Goal: Information Seeking & Learning: Learn about a topic

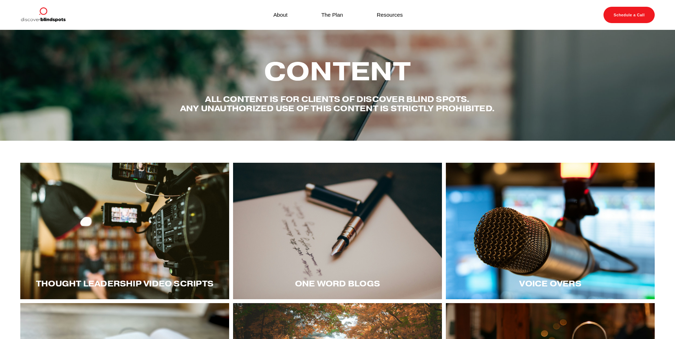
click at [117, 254] on div at bounding box center [124, 231] width 209 height 137
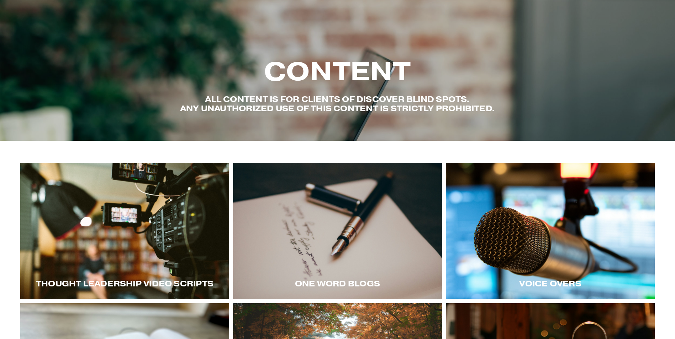
scroll to position [107, 0]
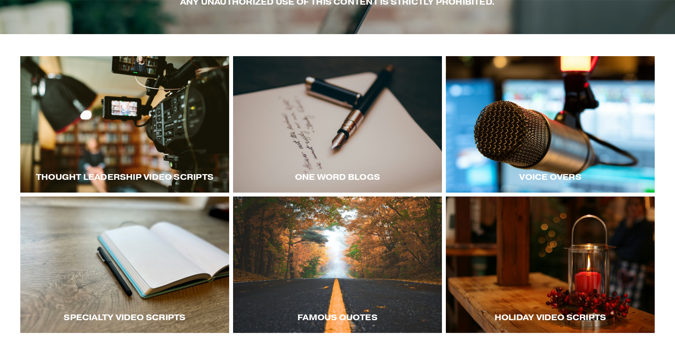
click at [538, 162] on div at bounding box center [550, 124] width 209 height 137
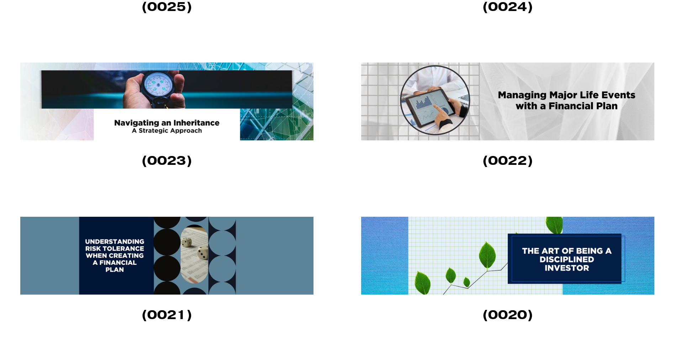
scroll to position [712, 0]
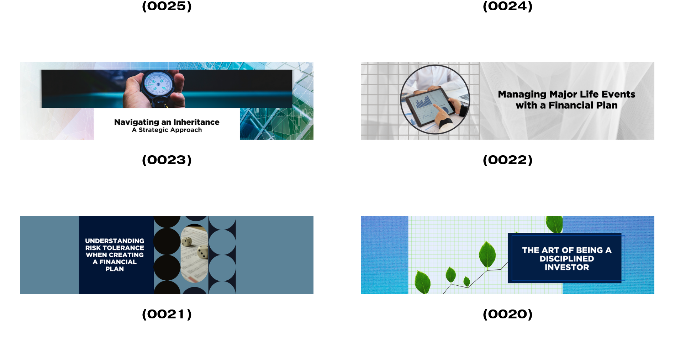
click at [515, 103] on img at bounding box center [507, 101] width 293 height 78
click at [486, 242] on img at bounding box center [507, 255] width 293 height 78
click at [511, 242] on img at bounding box center [507, 255] width 293 height 78
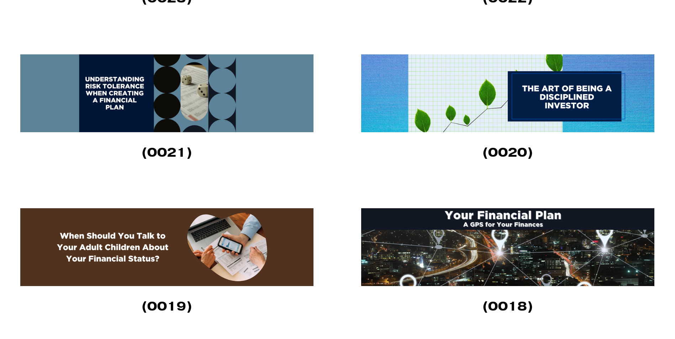
scroll to position [925, 0]
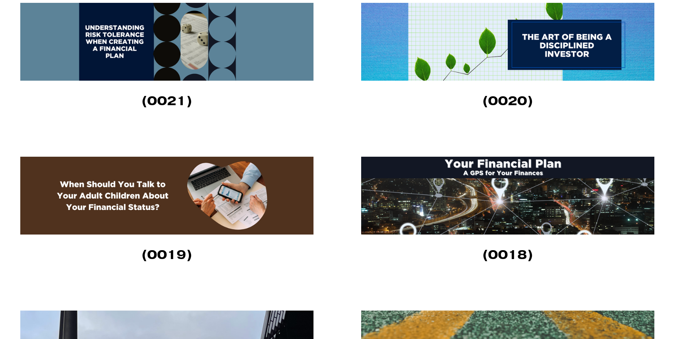
click at [176, 206] on img at bounding box center [166, 196] width 293 height 78
click at [433, 216] on img at bounding box center [507, 196] width 293 height 78
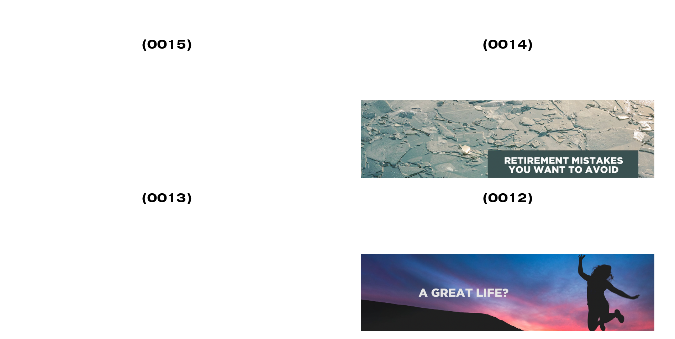
scroll to position [1459, 0]
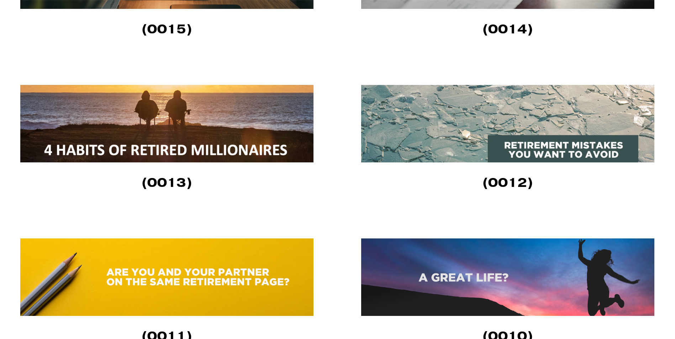
click at [248, 135] on img at bounding box center [166, 124] width 293 height 78
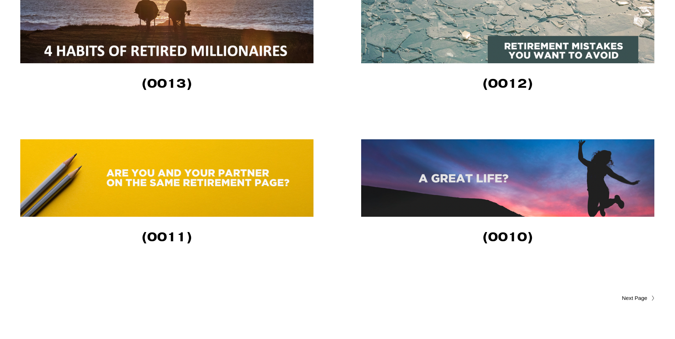
scroll to position [1636, 0]
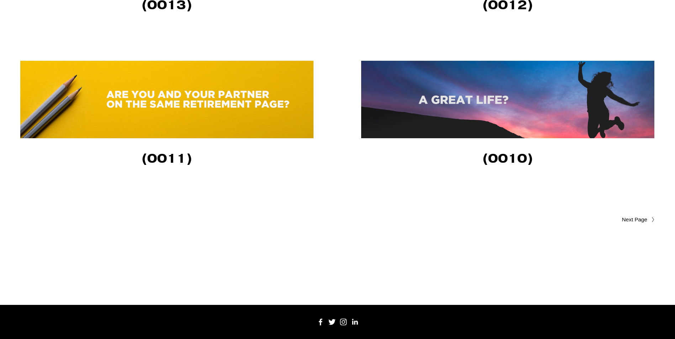
click at [632, 223] on span "Older Posts" at bounding box center [620, 220] width 54 height 9
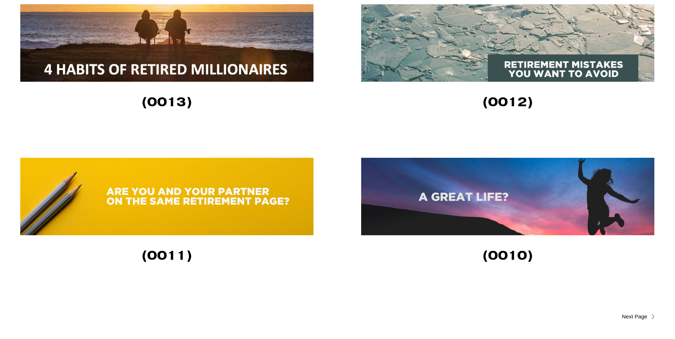
scroll to position [1530, 0]
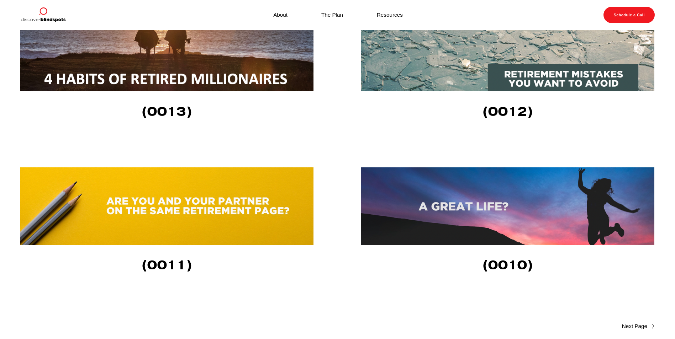
click at [422, 211] on img at bounding box center [507, 207] width 293 height 78
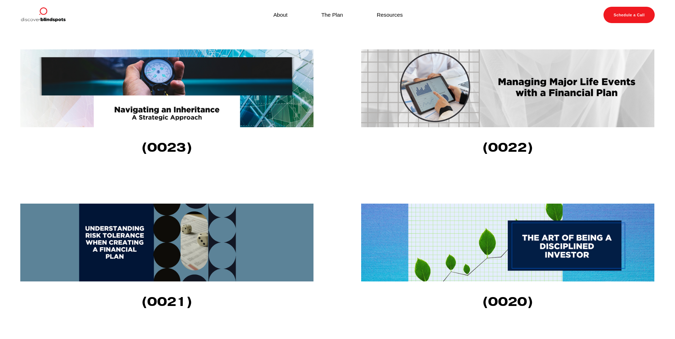
scroll to position [712, 0]
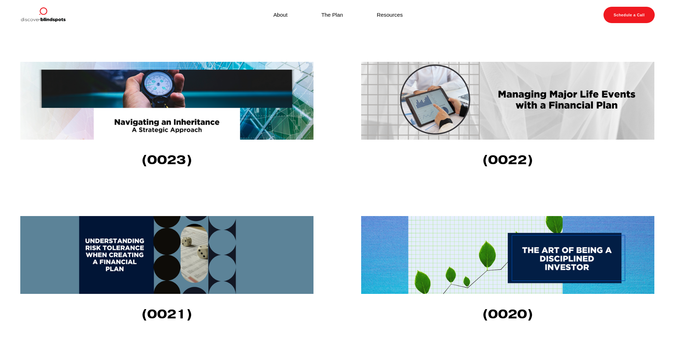
click at [505, 299] on article "Fletcher Riddle 2/9/23 Fletcher Riddle 2/9/23 (0020) Read More" at bounding box center [507, 273] width 293 height 115
click at [500, 276] on img at bounding box center [507, 255] width 293 height 78
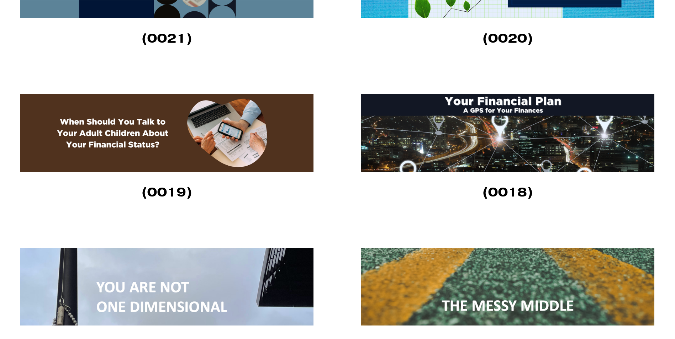
scroll to position [996, 0]
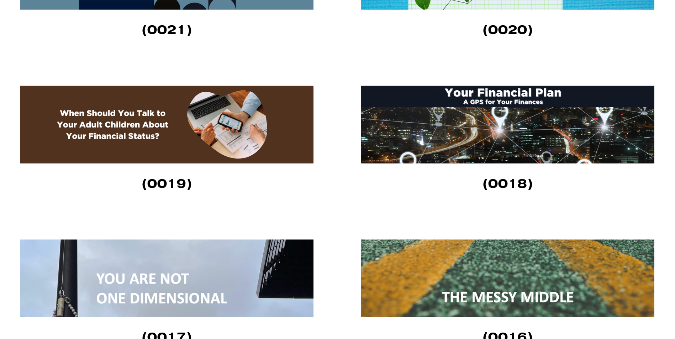
click at [478, 129] on img at bounding box center [507, 125] width 293 height 78
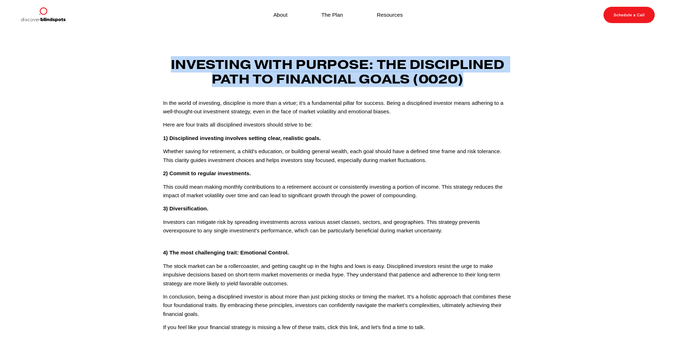
drag, startPoint x: 466, startPoint y: 81, endPoint x: 171, endPoint y: 59, distance: 296.1
click at [171, 59] on h3 "Investing with Purpose: The Disciplined Path to Financial Goals (0020)" at bounding box center [337, 71] width 349 height 29
copy strong "Investing with Purpose: The Disciplined Path to Financial Goals (0020)"
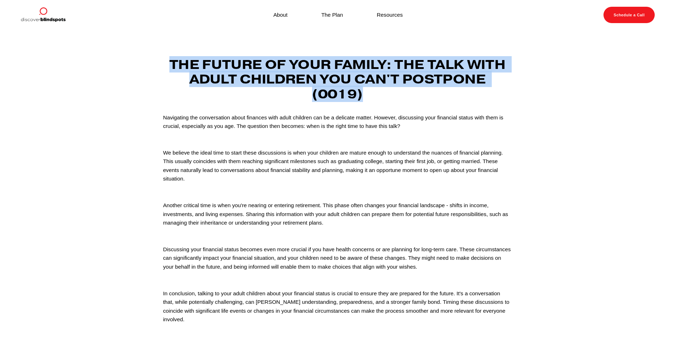
drag, startPoint x: 377, startPoint y: 98, endPoint x: 170, endPoint y: 70, distance: 208.2
click at [170, 70] on h3 "The Future of Your Family: The Talk with Adult Children You Can't Postpone (001…" at bounding box center [337, 79] width 349 height 44
copy strong "The Future of Your Family: The Talk with Adult Children You Can't Postpone (001…"
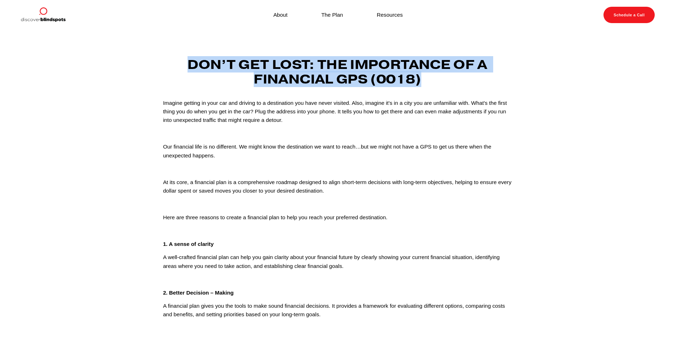
drag, startPoint x: 435, startPoint y: 80, endPoint x: 189, endPoint y: 68, distance: 246.8
click at [189, 68] on h3 "Don’t Get Lost: The Importance of a Financial GPS (0018)" at bounding box center [337, 71] width 349 height 29
copy strong "Don’t Get Lost: The Importance of a Financial GPS (0018)"
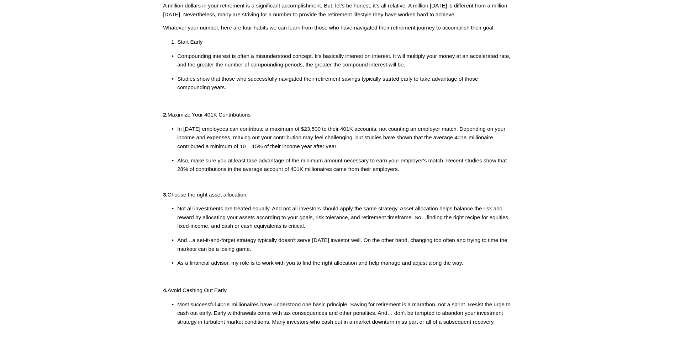
scroll to position [107, 0]
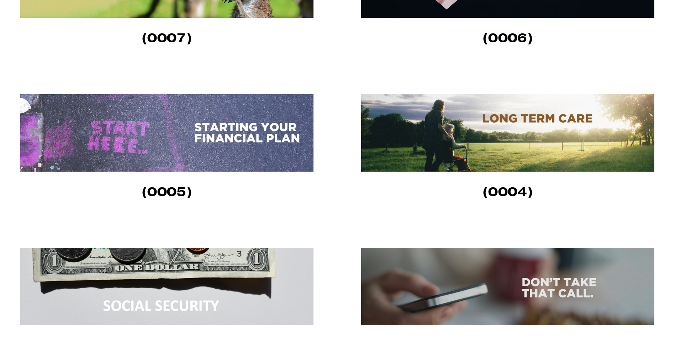
scroll to position [569, 0]
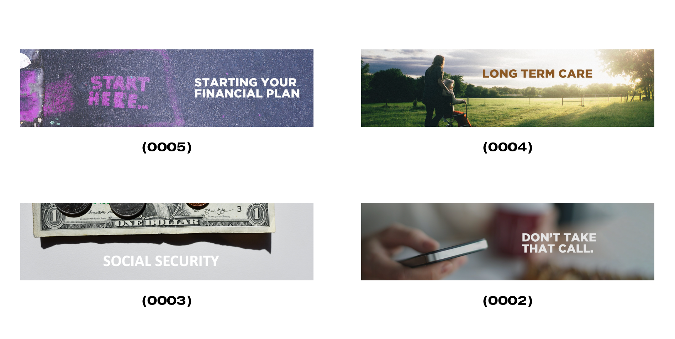
click at [468, 244] on img at bounding box center [507, 242] width 293 height 78
click at [237, 86] on img at bounding box center [166, 88] width 293 height 78
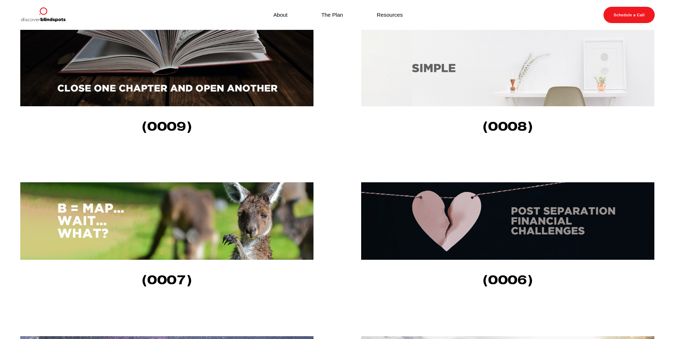
scroll to position [249, 0]
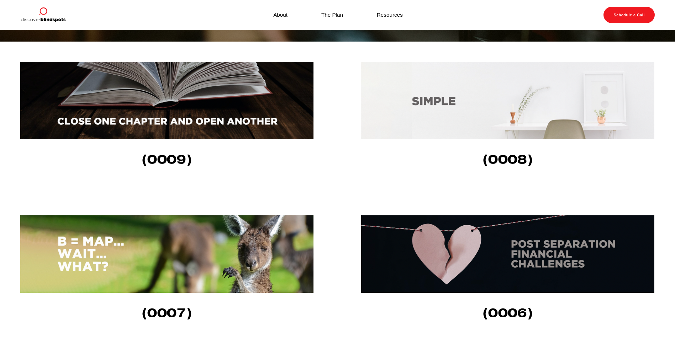
click at [221, 247] on img at bounding box center [166, 255] width 293 height 78
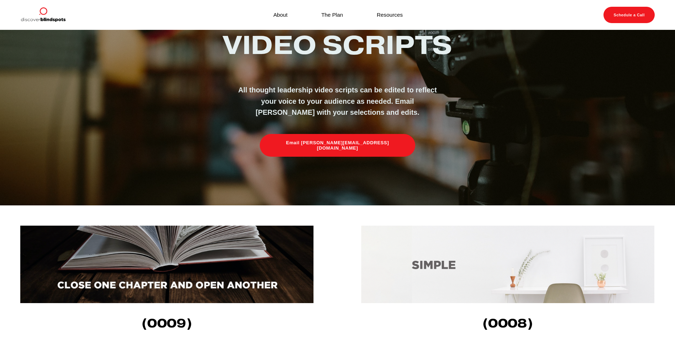
scroll to position [71, 0]
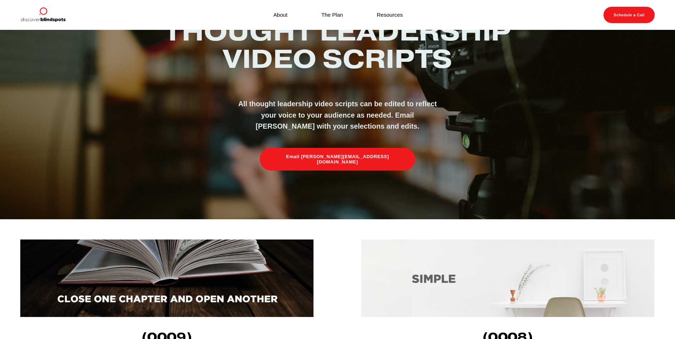
click at [235, 266] on img at bounding box center [166, 279] width 293 height 78
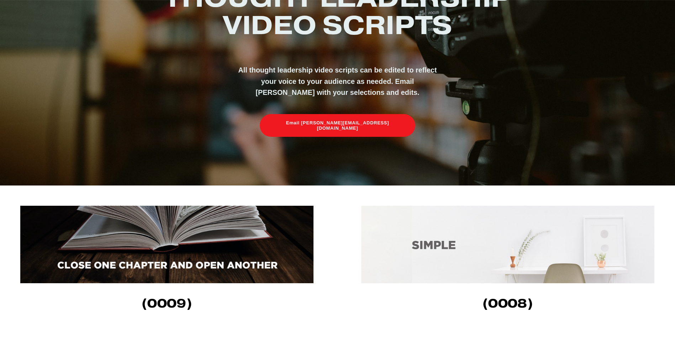
scroll to position [107, 0]
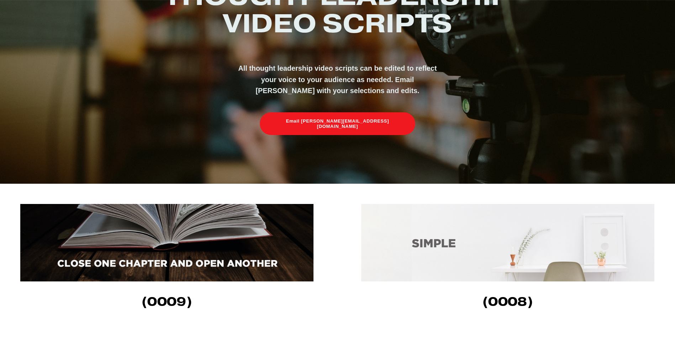
click at [481, 237] on img at bounding box center [507, 243] width 293 height 78
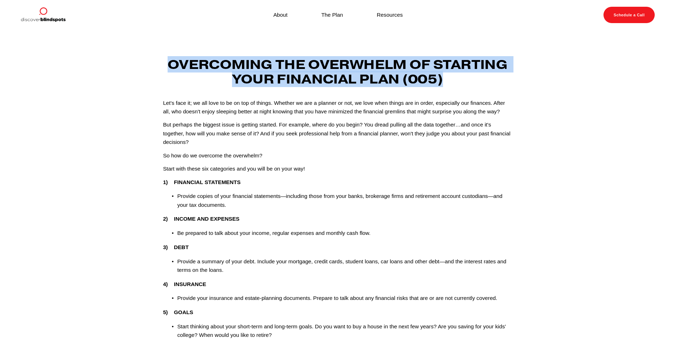
drag, startPoint x: 451, startPoint y: 82, endPoint x: 168, endPoint y: 67, distance: 284.0
click at [168, 67] on h3 "Overcoming the Overwhelm of Starting Your Financial Plan (005)" at bounding box center [337, 71] width 349 height 29
copy h3 "Overcoming the Overwhelm of Starting Your Financial Plan (005)"
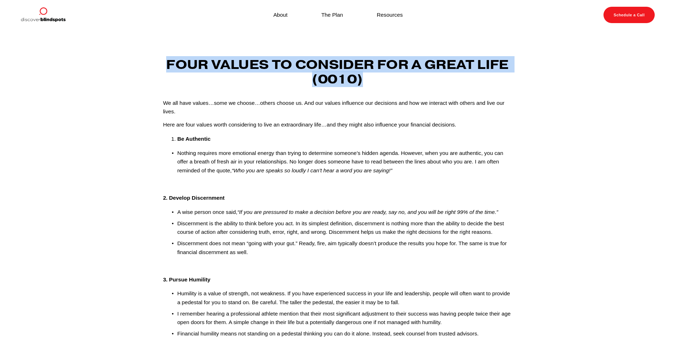
drag, startPoint x: 164, startPoint y: 66, endPoint x: 383, endPoint y: 80, distance: 218.9
click at [383, 80] on h3 "Four values to consider for a great life (0010)" at bounding box center [337, 71] width 349 height 29
copy strong "Four values to consider for a great life (0010)"
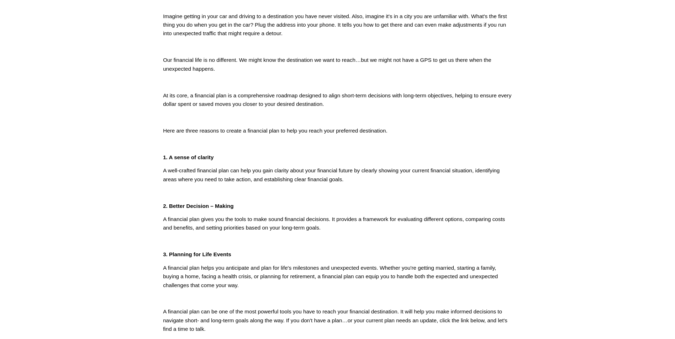
scroll to position [142, 0]
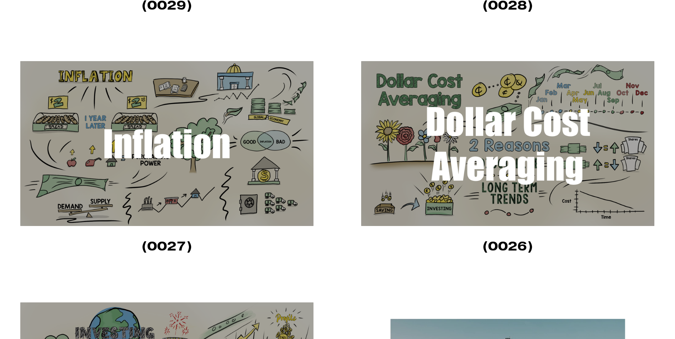
scroll to position [462, 0]
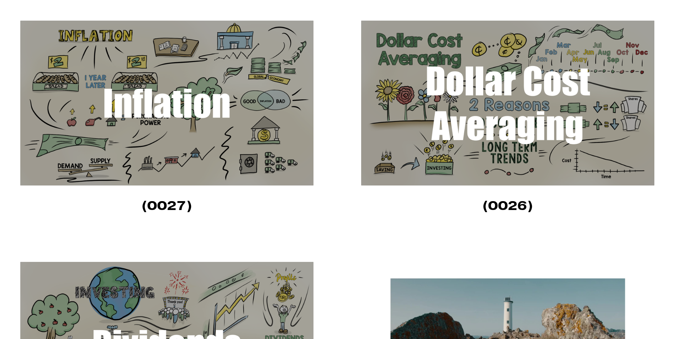
click at [408, 132] on img at bounding box center [507, 103] width 293 height 165
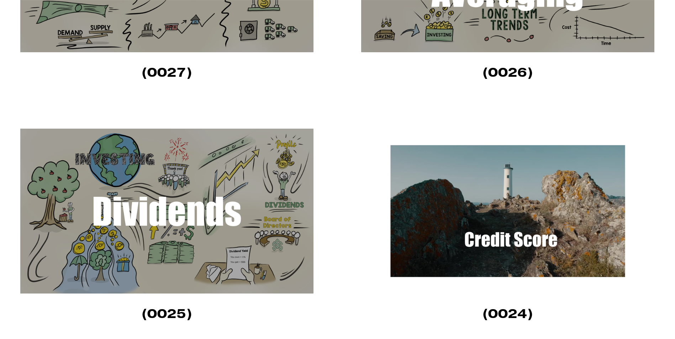
scroll to position [605, 0]
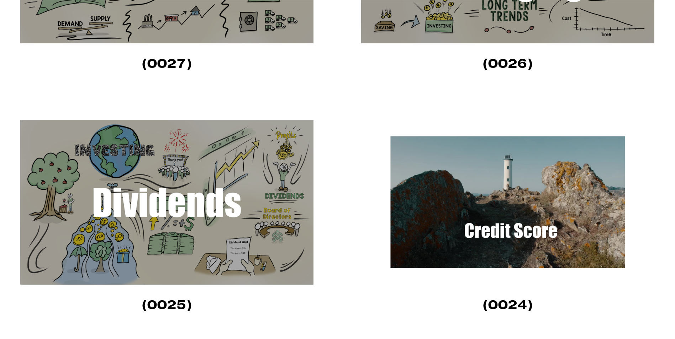
click at [238, 220] on img at bounding box center [166, 202] width 293 height 165
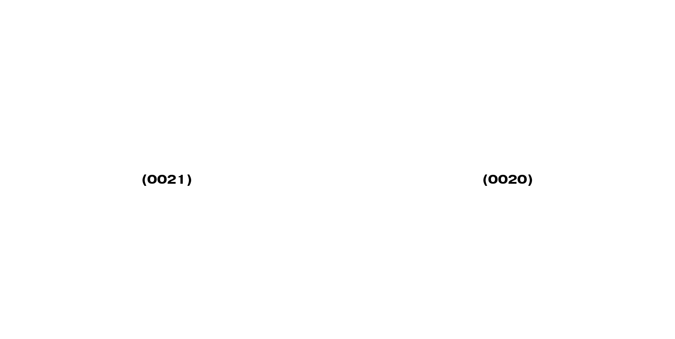
scroll to position [1281, 0]
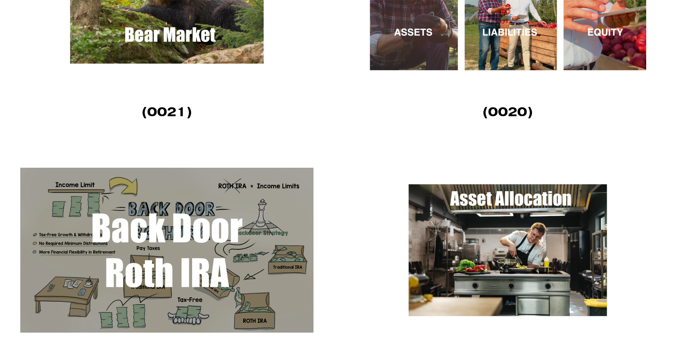
click at [261, 204] on img at bounding box center [166, 250] width 293 height 165
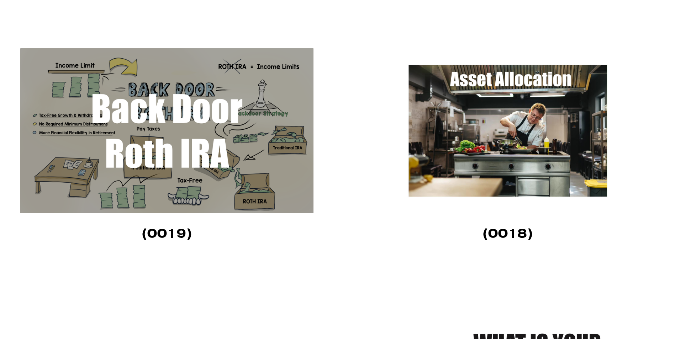
scroll to position [1423, 0]
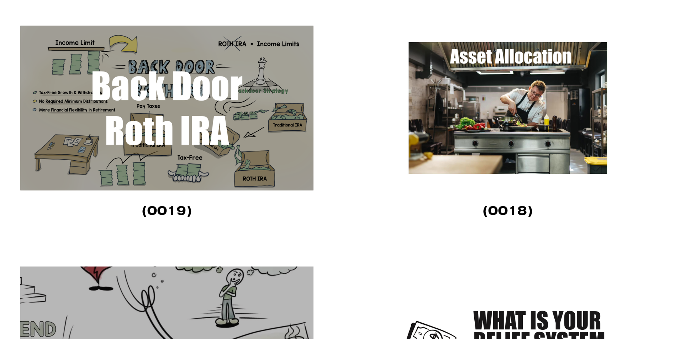
click at [450, 137] on img at bounding box center [507, 108] width 293 height 165
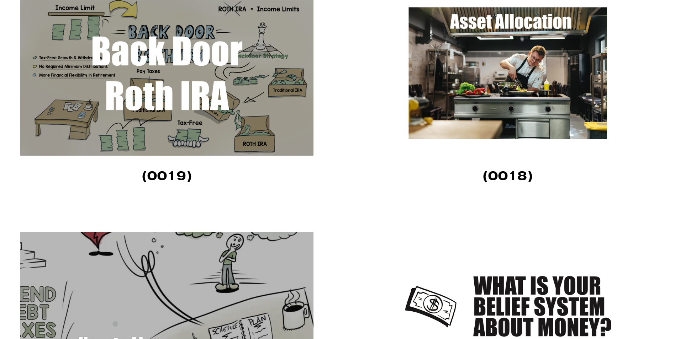
scroll to position [1565, 0]
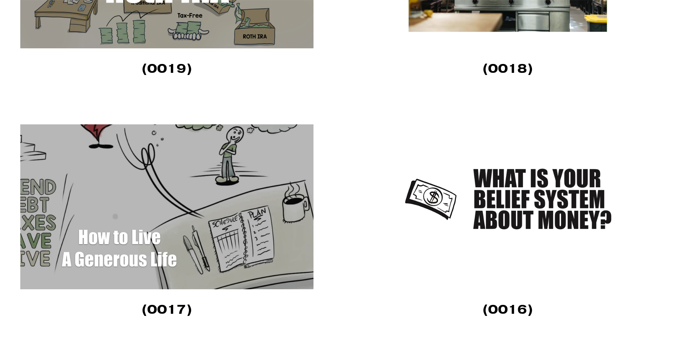
click at [518, 200] on img at bounding box center [507, 207] width 293 height 165
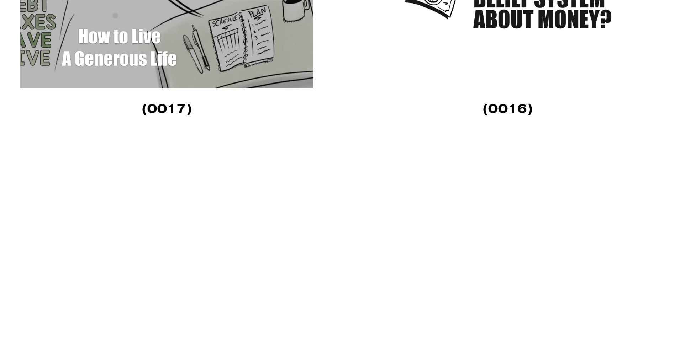
scroll to position [1779, 0]
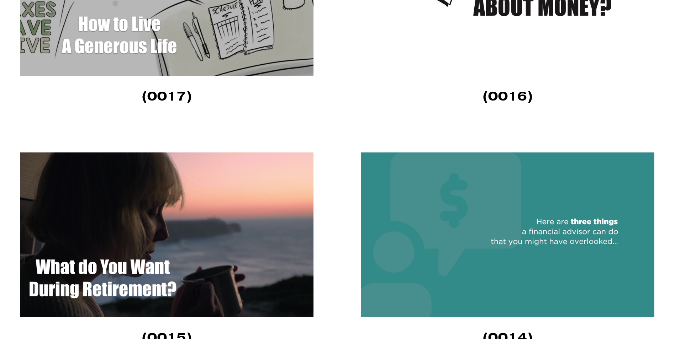
click at [498, 242] on img at bounding box center [507, 235] width 293 height 165
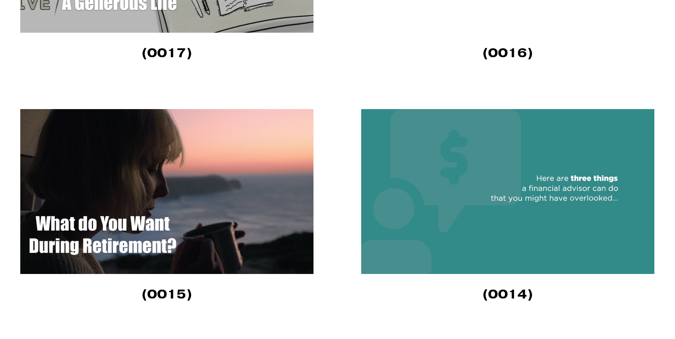
scroll to position [1885, 0]
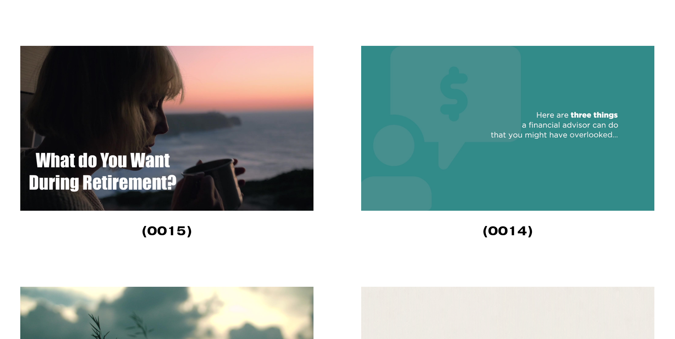
click at [187, 153] on img at bounding box center [166, 128] width 293 height 165
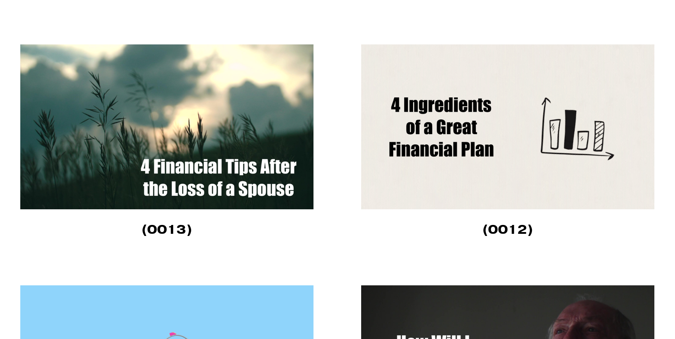
scroll to position [2135, 0]
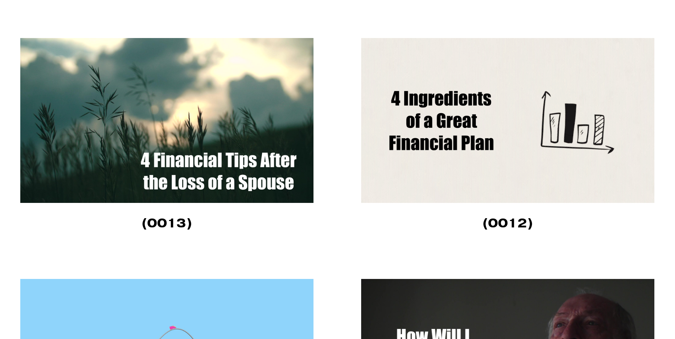
click at [408, 163] on img at bounding box center [507, 120] width 293 height 165
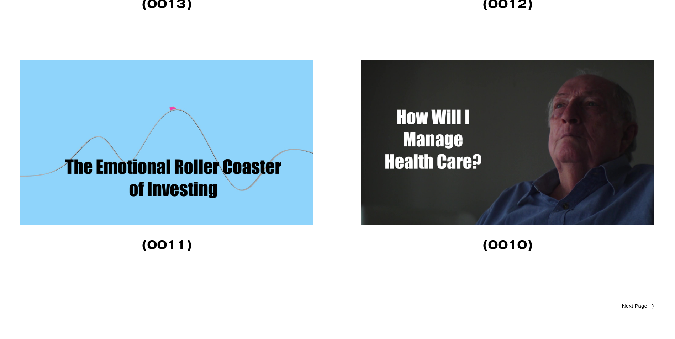
scroll to position [2419, 0]
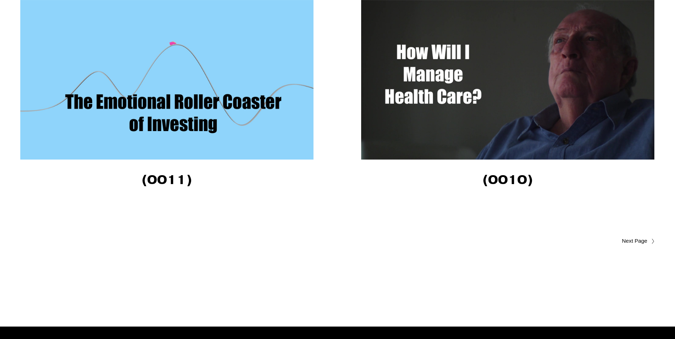
click at [220, 116] on img at bounding box center [166, 77] width 293 height 165
click at [197, 126] on img at bounding box center [166, 77] width 293 height 165
click at [629, 244] on span "Older Posts" at bounding box center [620, 241] width 54 height 9
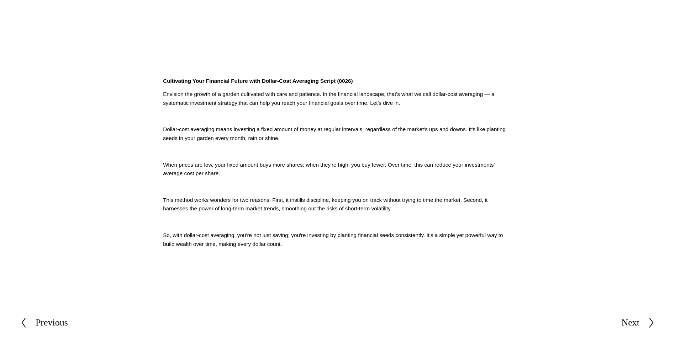
scroll to position [178, 0]
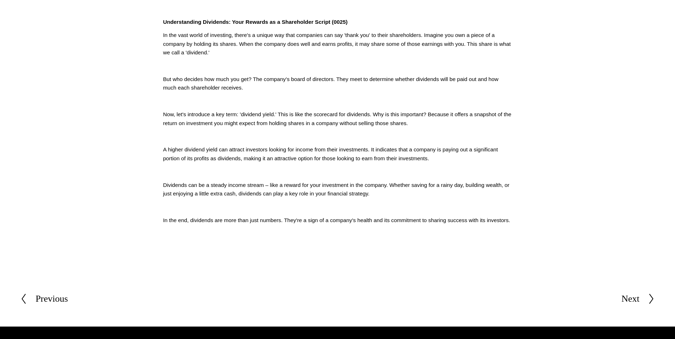
scroll to position [249, 0]
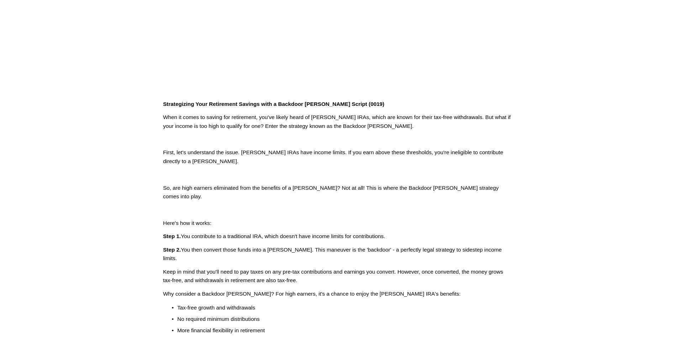
scroll to position [213, 0]
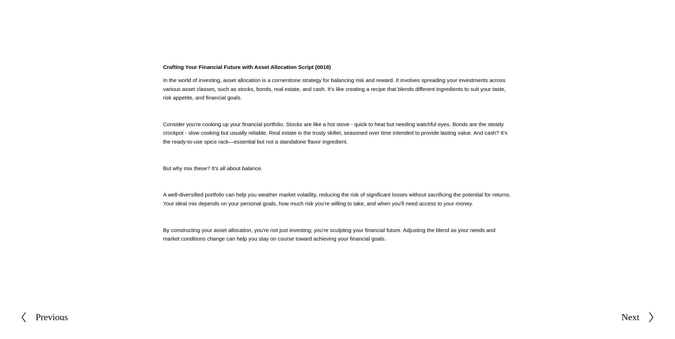
scroll to position [213, 0]
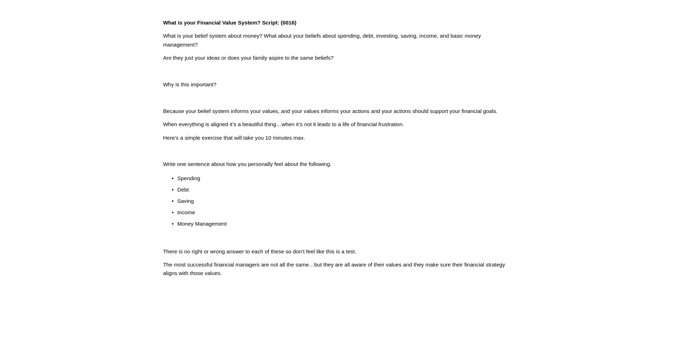
scroll to position [249, 0]
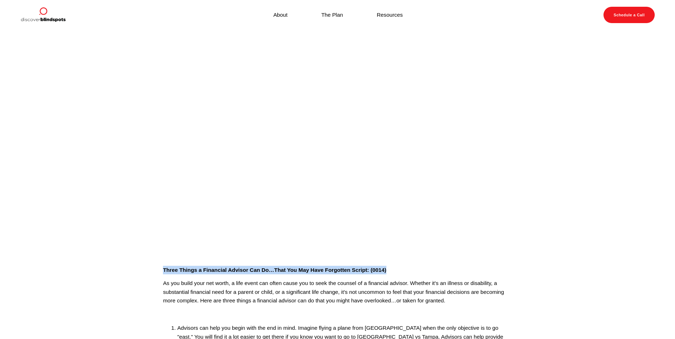
drag, startPoint x: 391, startPoint y: 271, endPoint x: 160, endPoint y: 269, distance: 231.2
copy strong "Three Things a Financial Advisor Can Do…That You May Have Forgotten Script: (00…"
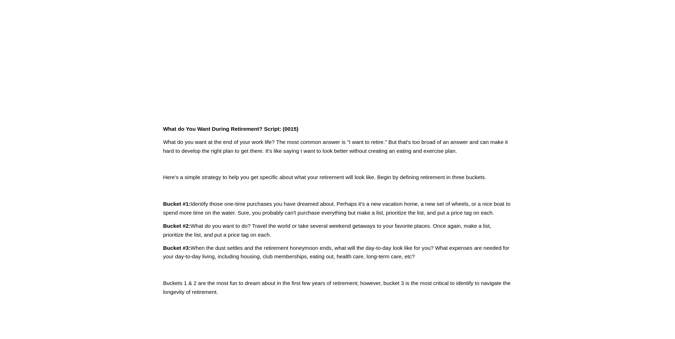
scroll to position [142, 0]
drag, startPoint x: 308, startPoint y: 129, endPoint x: 162, endPoint y: 121, distance: 146.4
click at [162, 121] on div "What do You Want During Retirement? Script: (0015) What do you want at the end …" at bounding box center [337, 210] width 361 height 184
copy strong "What do You Want During Retirement? Script: (0015)"
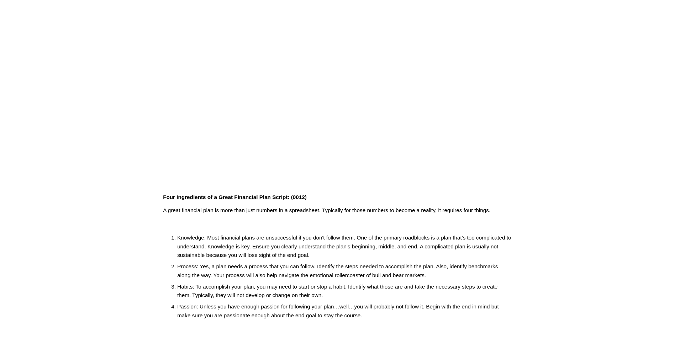
scroll to position [107, 0]
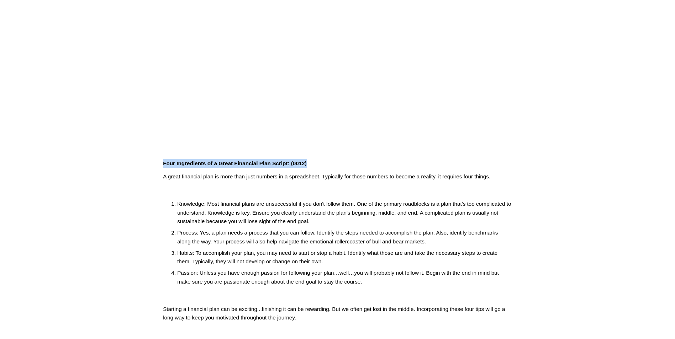
drag, startPoint x: 314, startPoint y: 163, endPoint x: 163, endPoint y: 165, distance: 150.8
click at [163, 165] on p "Four Ingredients of a Great Financial Plan Script: (0012)" at bounding box center [337, 163] width 349 height 9
copy strong "Four Ingredients of a Great Financial Plan Script: (0012)"
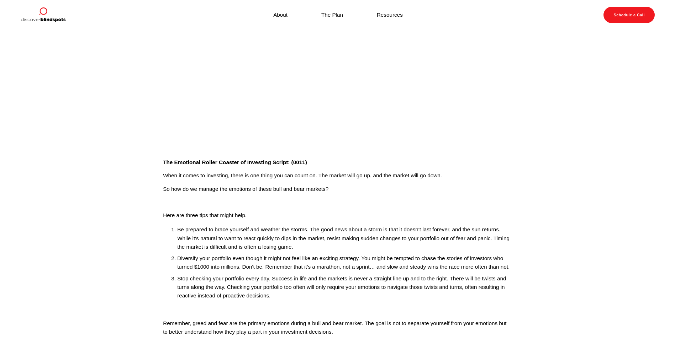
scroll to position [142, 0]
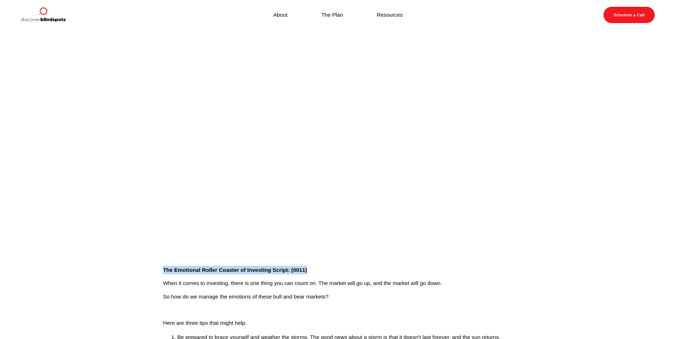
drag, startPoint x: 318, startPoint y: 270, endPoint x: 151, endPoint y: 272, distance: 166.9
click at [151, 272] on article "Sep 18 Written By Fletcher Riddle The Emotional Roller Coaster of Investing Scr…" at bounding box center [337, 260] width 675 height 461
copy strong "The Emotional Roller Coaster of Investing Script: (0011)"
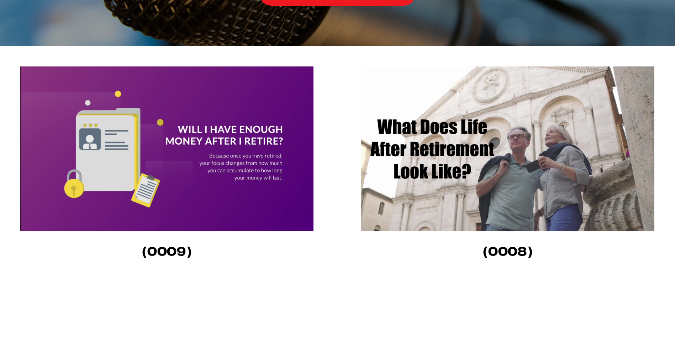
scroll to position [178, 0]
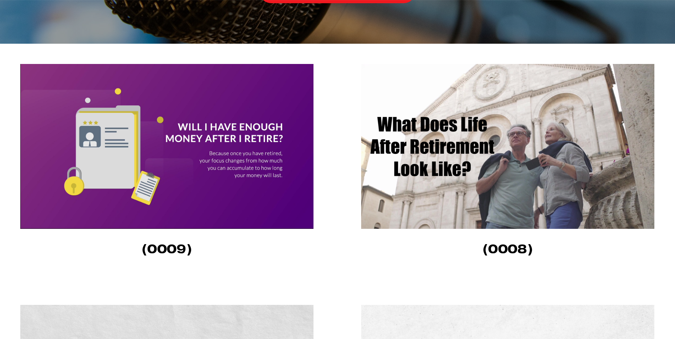
click at [237, 179] on img at bounding box center [166, 146] width 293 height 165
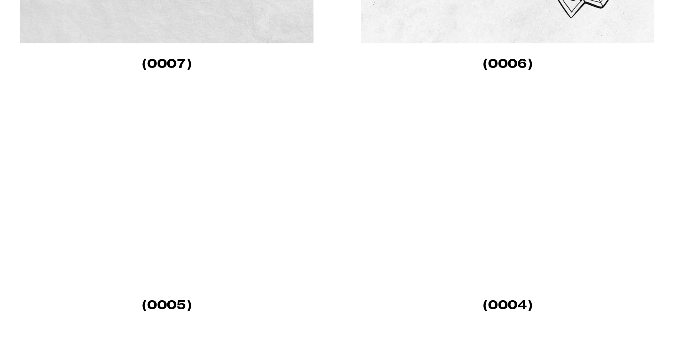
scroll to position [462, 0]
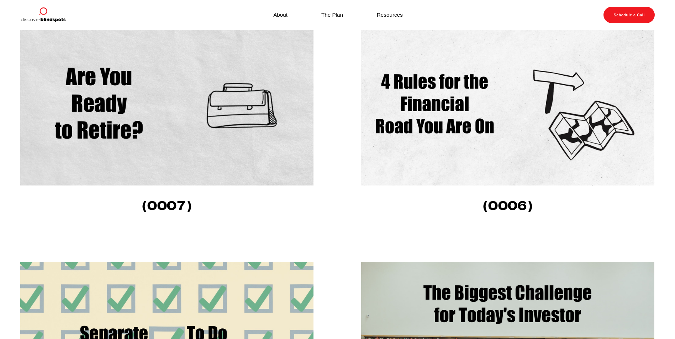
click at [233, 167] on img at bounding box center [166, 103] width 293 height 165
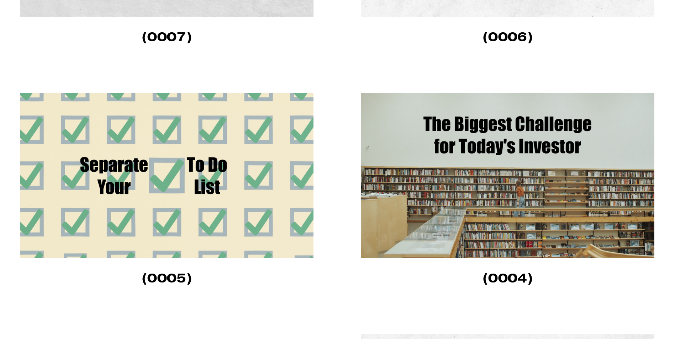
scroll to position [676, 0]
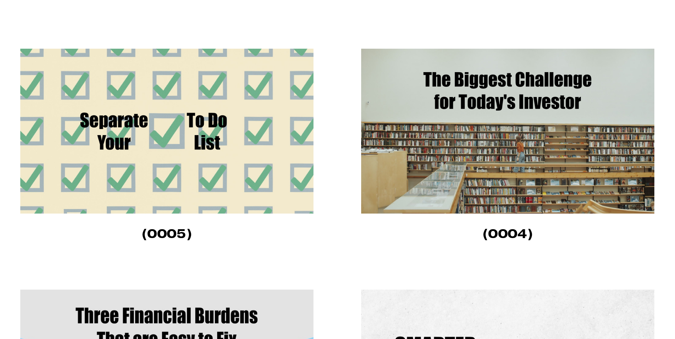
click at [433, 155] on img at bounding box center [507, 131] width 293 height 165
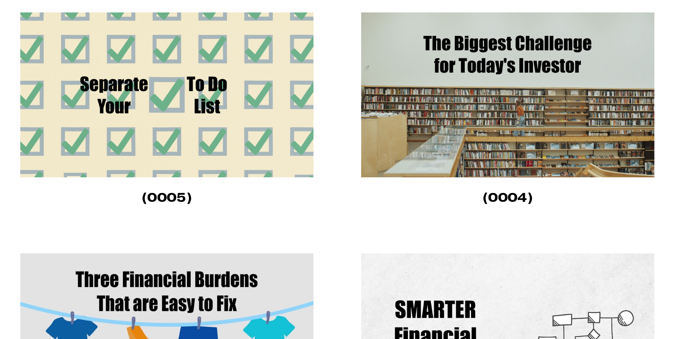
scroll to position [783, 0]
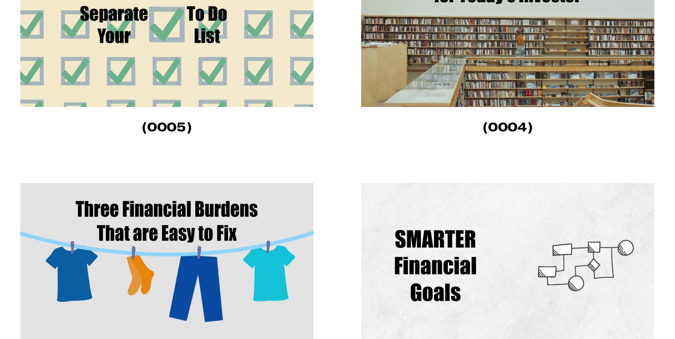
click at [185, 225] on img at bounding box center [166, 265] width 293 height 165
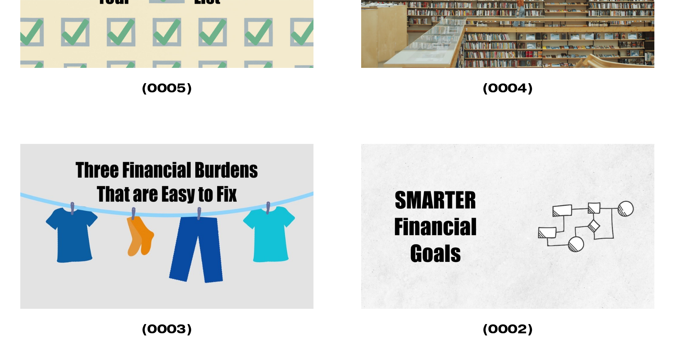
scroll to position [889, 0]
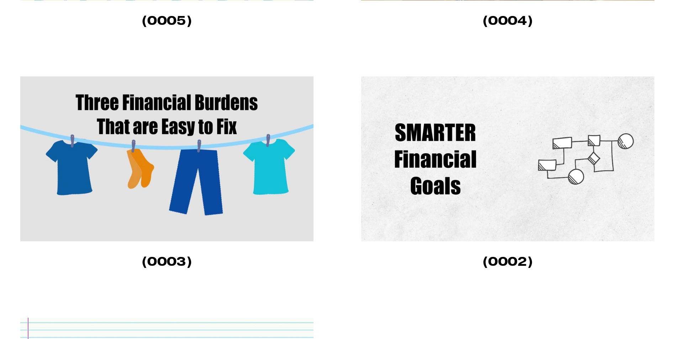
click at [412, 211] on img at bounding box center [507, 158] width 293 height 165
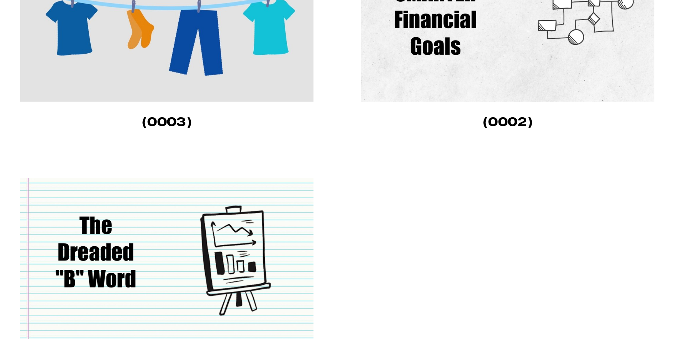
scroll to position [1067, 0]
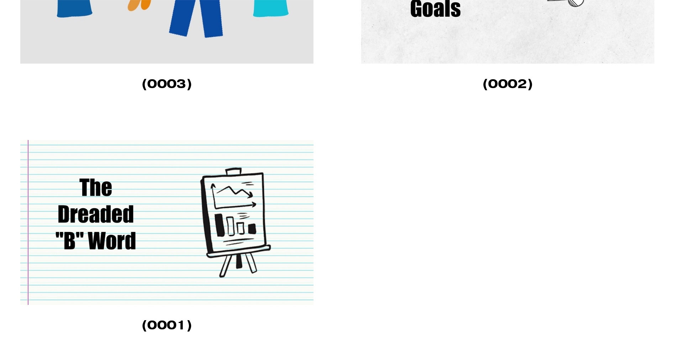
click at [170, 217] on img at bounding box center [166, 222] width 293 height 165
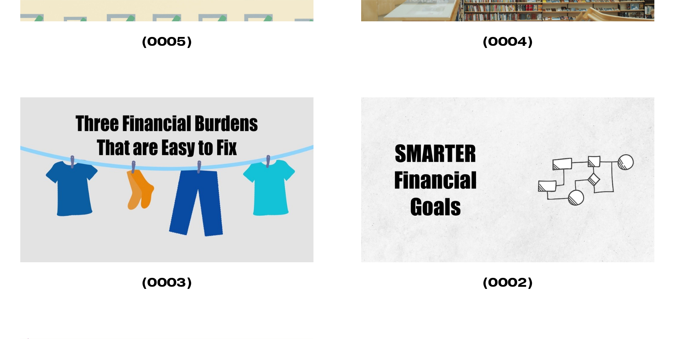
scroll to position [854, 0]
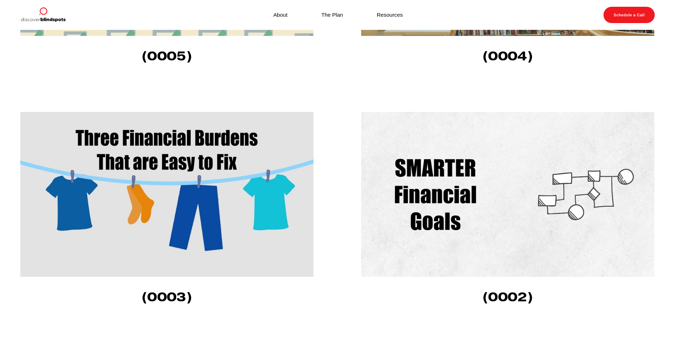
click at [449, 208] on img at bounding box center [507, 194] width 293 height 165
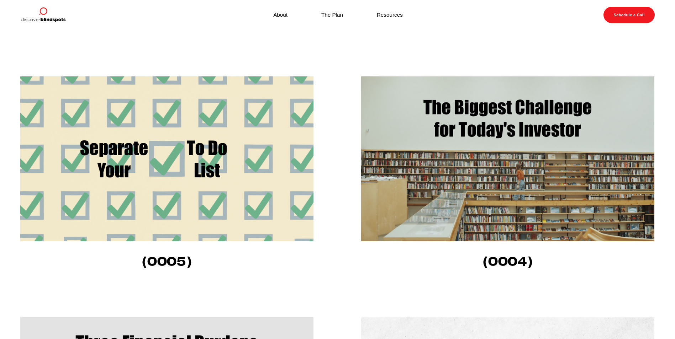
scroll to position [640, 0]
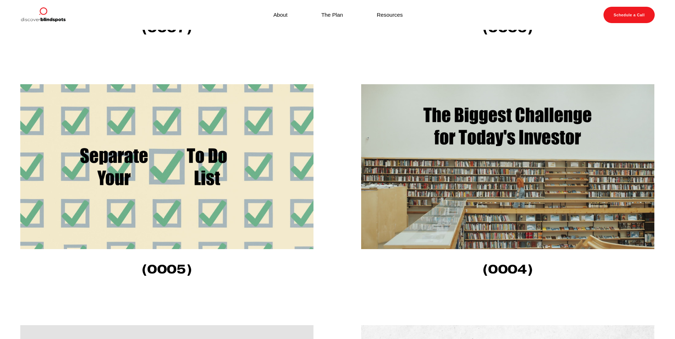
click at [185, 133] on img at bounding box center [166, 166] width 293 height 165
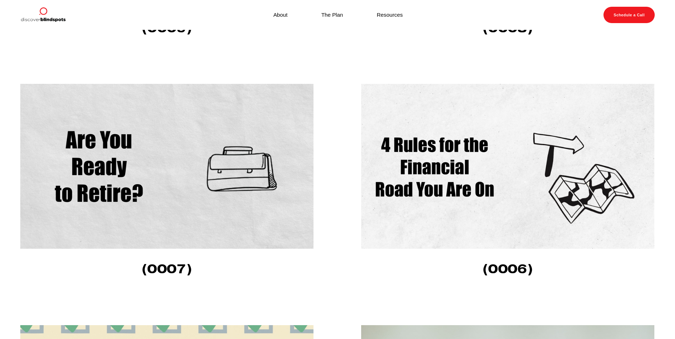
scroll to position [391, 0]
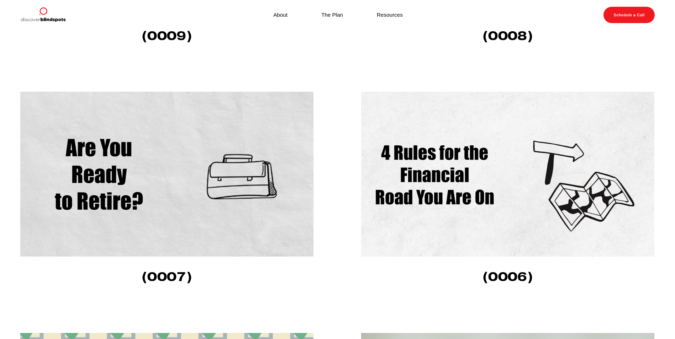
click at [429, 198] on img at bounding box center [507, 174] width 293 height 165
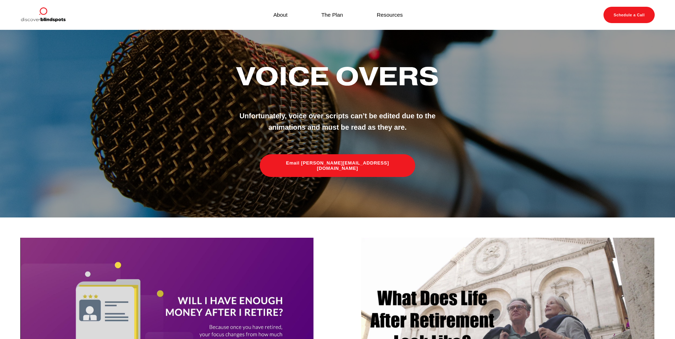
scroll to position [0, 0]
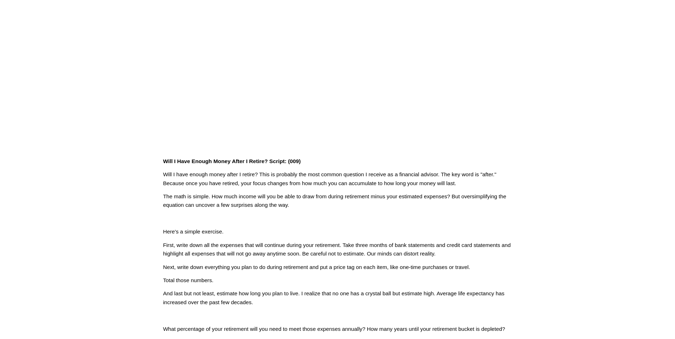
scroll to position [107, 0]
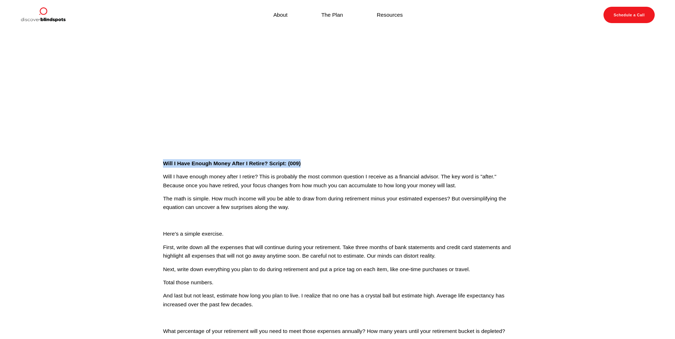
drag, startPoint x: 305, startPoint y: 161, endPoint x: 164, endPoint y: 161, distance: 140.5
click at [164, 161] on p "Will I Have Enough Money After I Retire? Script: (009)" at bounding box center [337, 163] width 349 height 9
copy strong "Will I Have Enough Money After I Retire? Script: (009)"
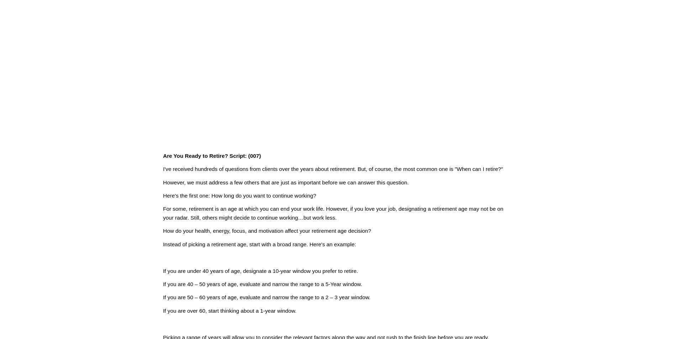
scroll to position [107, 0]
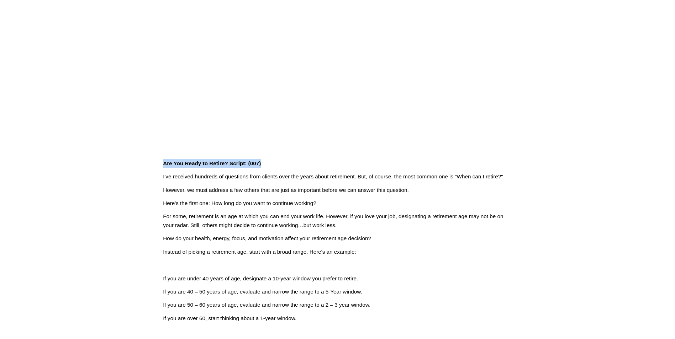
drag, startPoint x: 266, startPoint y: 163, endPoint x: 163, endPoint y: 165, distance: 102.8
click at [163, 165] on p "Are You Ready to Retire? Script: (007)" at bounding box center [337, 163] width 349 height 9
copy strong "Are You Ready to Retire? Script: (007)"
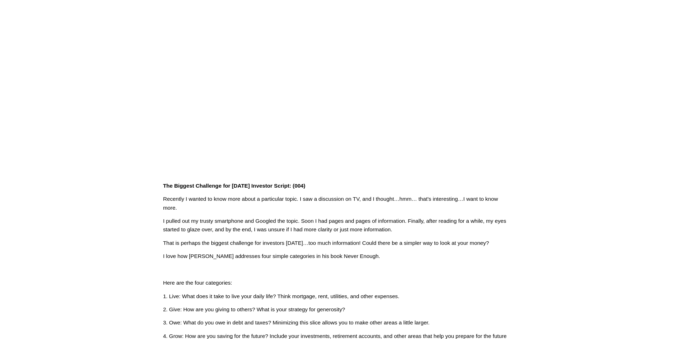
scroll to position [107, 0]
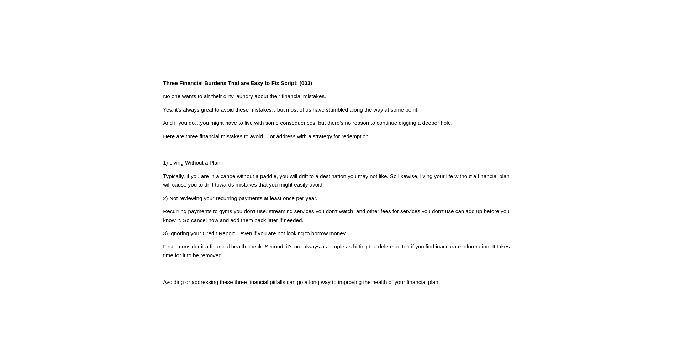
scroll to position [178, 0]
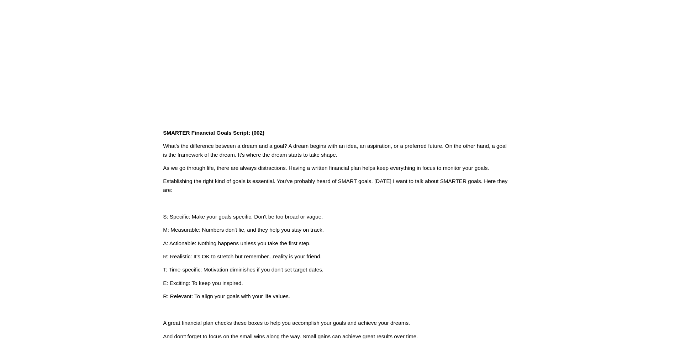
scroll to position [142, 0]
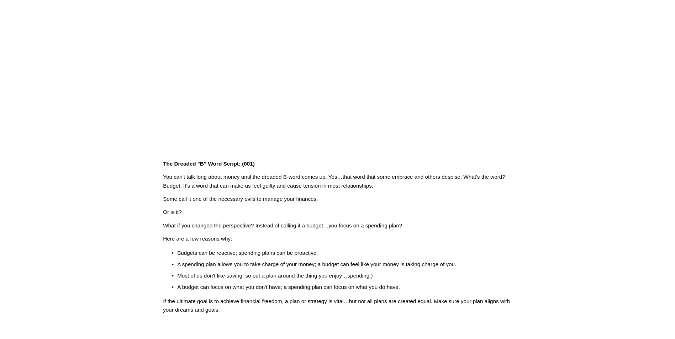
scroll to position [142, 0]
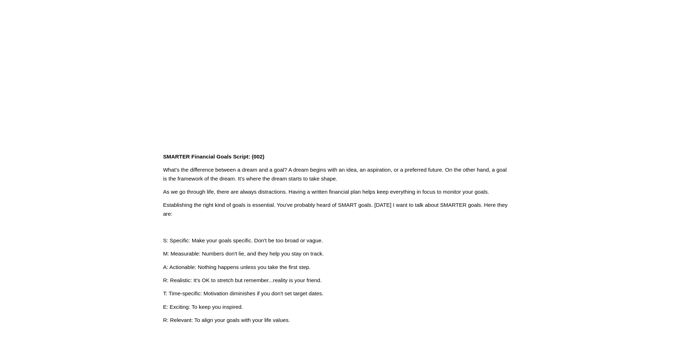
scroll to position [142, 0]
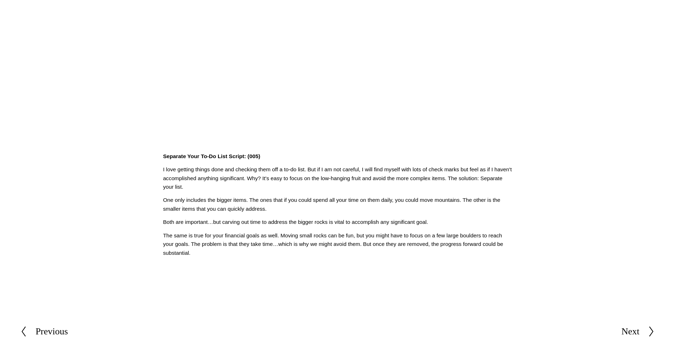
scroll to position [142, 0]
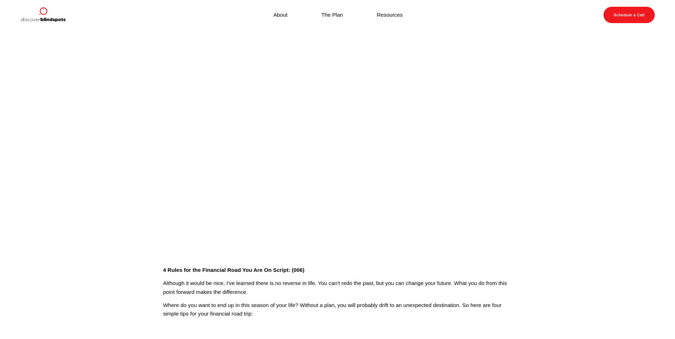
scroll to position [142, 0]
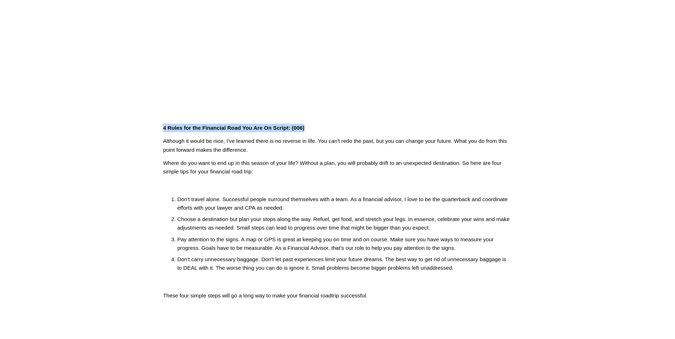
drag, startPoint x: 308, startPoint y: 129, endPoint x: 155, endPoint y: 127, distance: 153.4
click at [155, 127] on article "Sep 13 Written By Fletcher Riddle 4 Rules for the Financial Road You Are On Scr…" at bounding box center [337, 117] width 675 height 459
copy strong "4 Rules for the Financial Road You Are On Script: (006)"
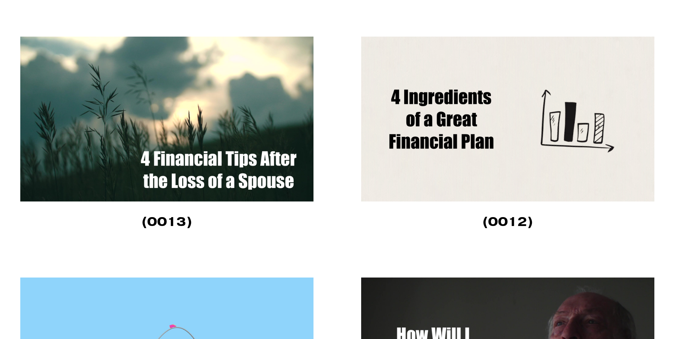
scroll to position [2135, 0]
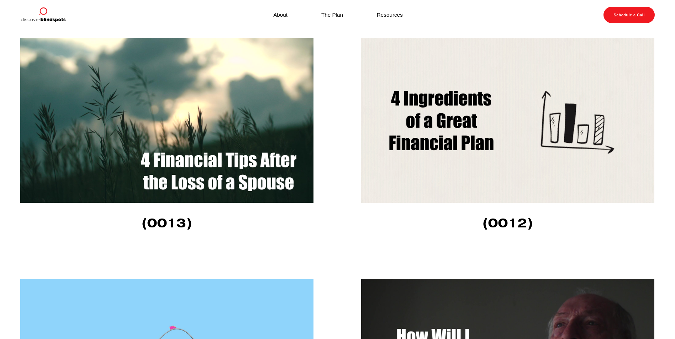
click at [455, 146] on img at bounding box center [507, 120] width 293 height 165
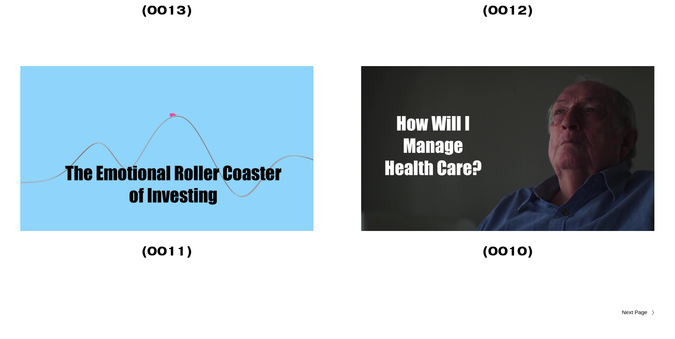
scroll to position [2497, 0]
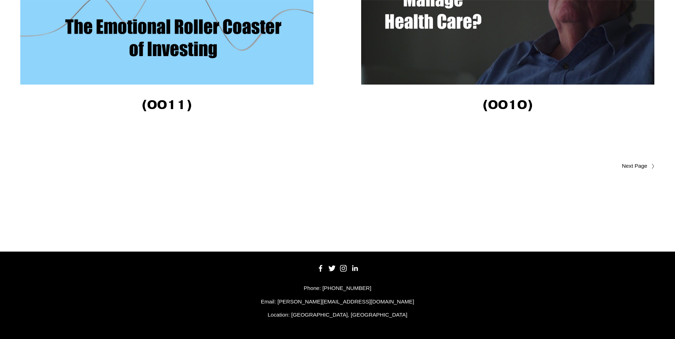
click at [639, 163] on span "Older Posts" at bounding box center [620, 166] width 54 height 9
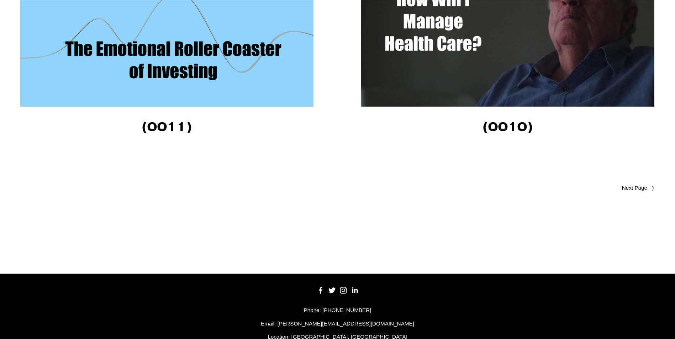
scroll to position [2390, 0]
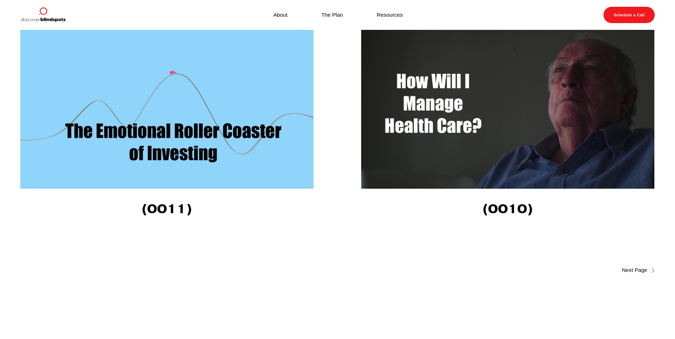
click at [202, 118] on img at bounding box center [166, 106] width 293 height 165
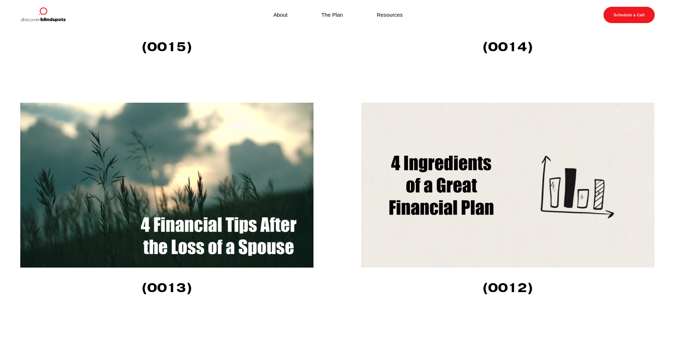
scroll to position [1927, 0]
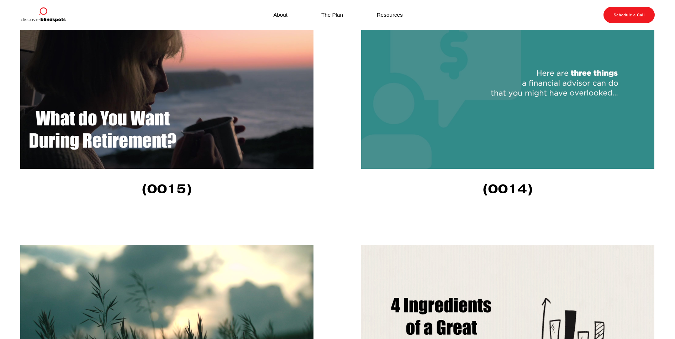
click at [499, 121] on img at bounding box center [507, 86] width 293 height 165
click at [223, 120] on img at bounding box center [166, 86] width 293 height 165
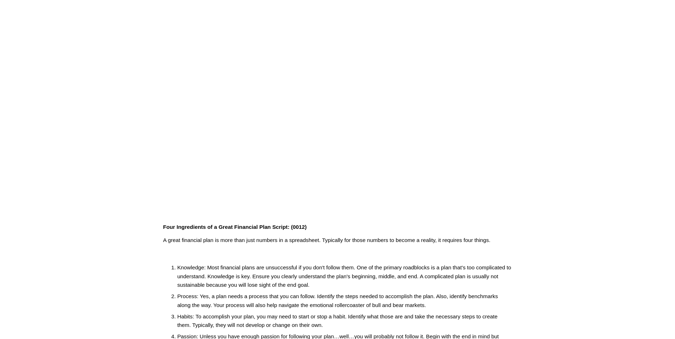
scroll to position [142, 0]
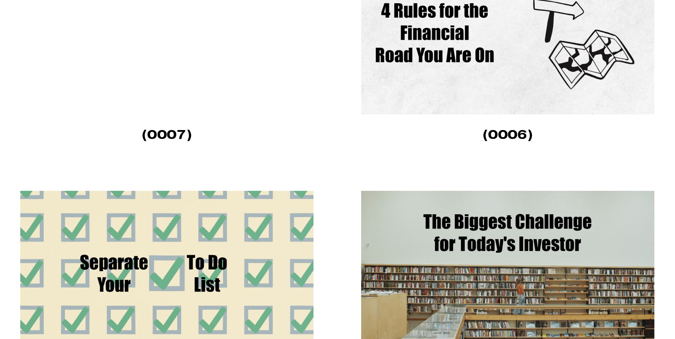
scroll to position [391, 0]
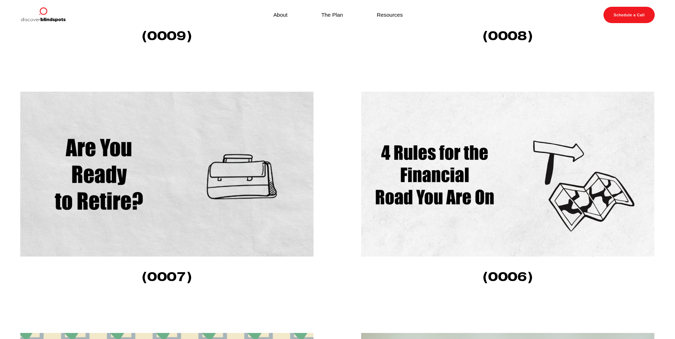
click at [134, 191] on img at bounding box center [166, 174] width 293 height 165
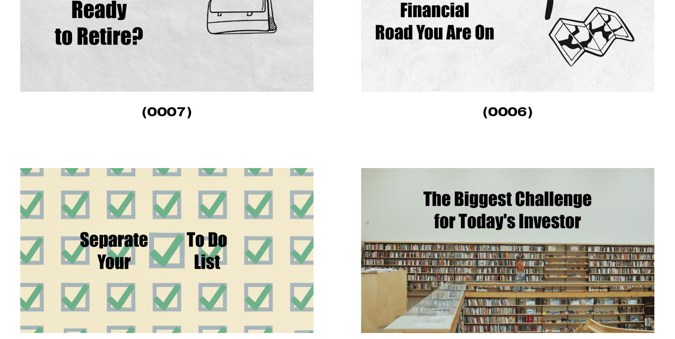
scroll to position [569, 0]
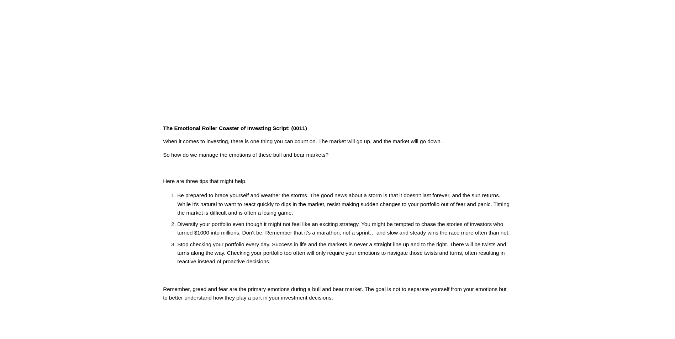
scroll to position [142, 0]
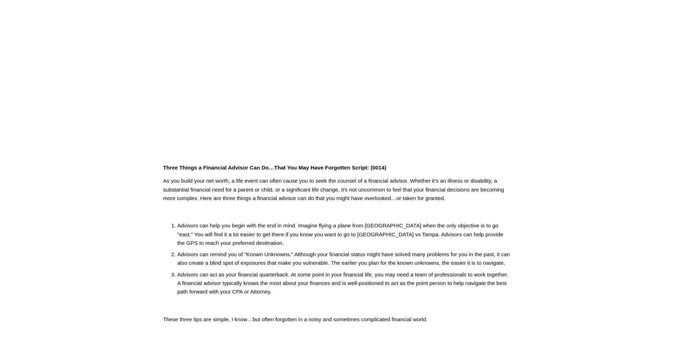
scroll to position [107, 0]
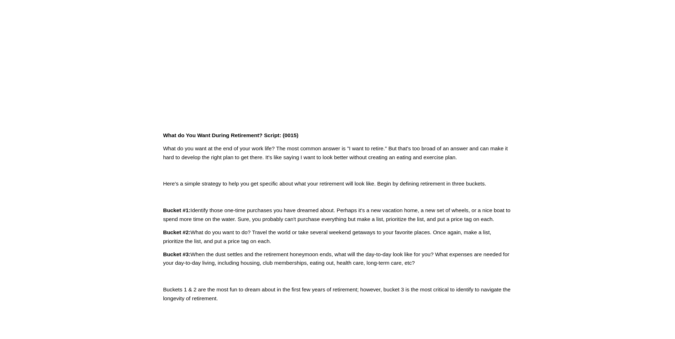
scroll to position [142, 0]
